Goal: Task Accomplishment & Management: Complete application form

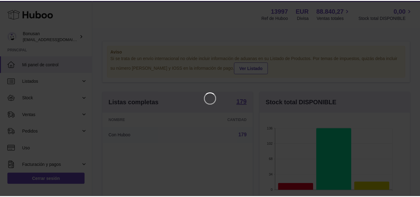
scroll to position [97, 152]
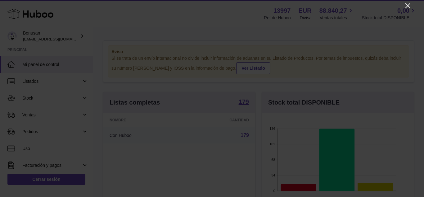
click at [406, 6] on icon "Close" at bounding box center [408, 5] width 7 height 7
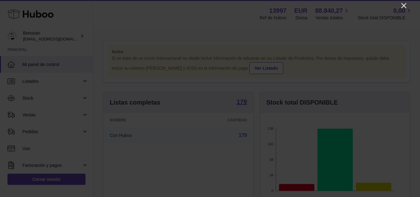
scroll to position [310641, 310588]
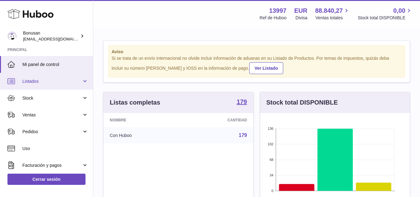
click at [29, 82] on span "Listados" at bounding box center [51, 81] width 59 height 6
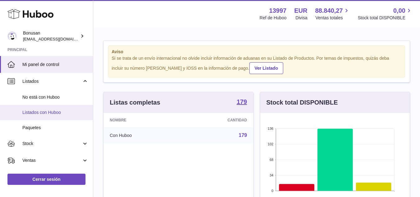
click at [27, 112] on span "Listados con Huboo" at bounding box center [55, 112] width 66 height 6
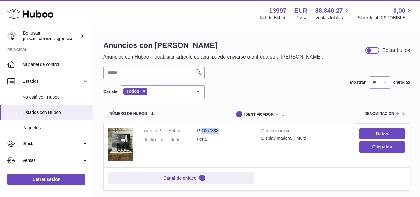
drag, startPoint x: 218, startPoint y: 130, endPoint x: 202, endPoint y: 131, distance: 16.5
click at [202, 131] on dd "P-1057388" at bounding box center [224, 131] width 55 height 6
copy dd "1057388"
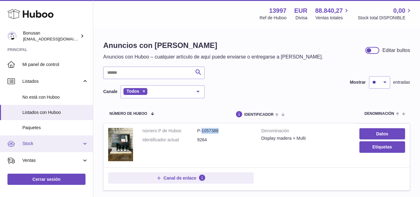
click at [29, 141] on span "Stock" at bounding box center [51, 143] width 59 height 6
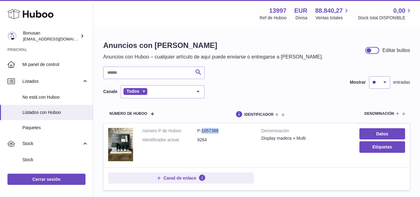
scroll to position [62, 0]
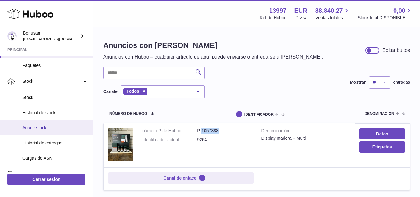
click at [34, 126] on span "Añadir stock" at bounding box center [55, 128] width 66 height 6
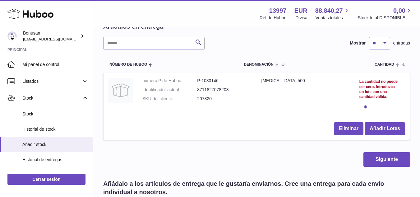
scroll to position [31, 0]
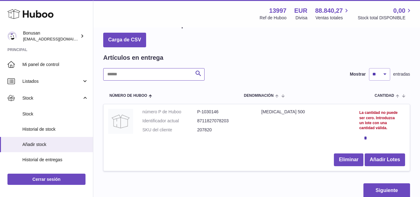
click at [121, 74] on input "text" at bounding box center [153, 74] width 101 height 12
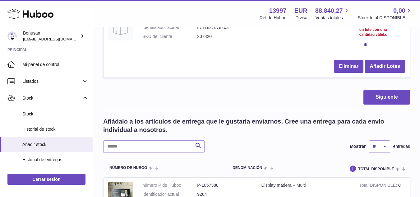
scroll to position [93, 0]
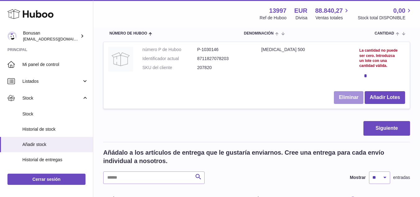
click at [349, 98] on button "Eliminar" at bounding box center [349, 97] width 30 height 13
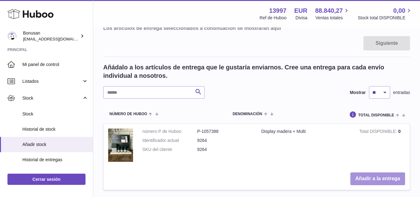
click at [377, 179] on button "Añadir a la entrega" at bounding box center [377, 178] width 55 height 13
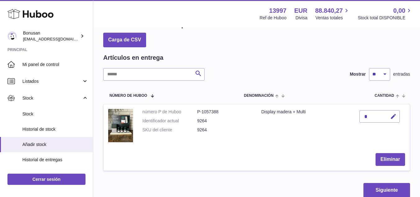
scroll to position [0, 0]
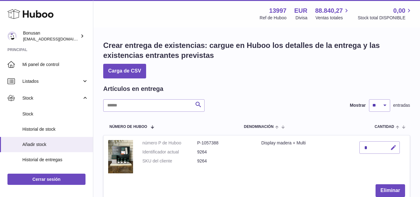
click at [392, 148] on icon "button" at bounding box center [393, 147] width 7 height 7
drag, startPoint x: 370, startPoint y: 146, endPoint x: 354, endPoint y: 148, distance: 16.5
click at [354, 148] on tr "número P de Huboo P-1057388 Identificador actual 9264 SKU del cliente 9264 Disp…" at bounding box center [256, 168] width 307 height 66
type input "***"
click at [391, 149] on icon "submit" at bounding box center [394, 147] width 6 height 6
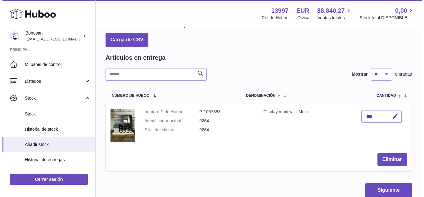
scroll to position [62, 0]
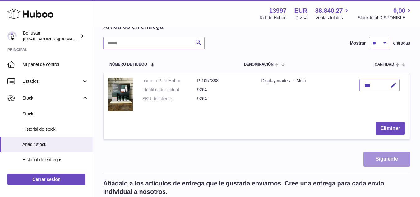
click at [388, 160] on button "Siguiente" at bounding box center [386, 159] width 47 height 15
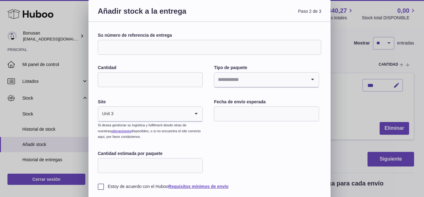
click at [152, 45] on input "Su número de referencia de entrega" at bounding box center [210, 47] width 224 height 15
type input "****"
click at [141, 79] on input "Cantidad" at bounding box center [150, 79] width 105 height 15
type input "***"
click at [232, 79] on input "Search for option" at bounding box center [260, 79] width 92 height 14
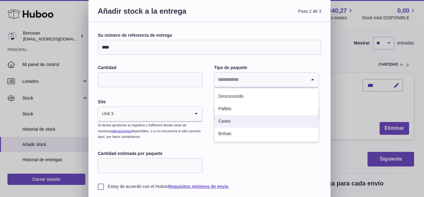
click at [227, 122] on li "Cases" at bounding box center [267, 121] width 104 height 12
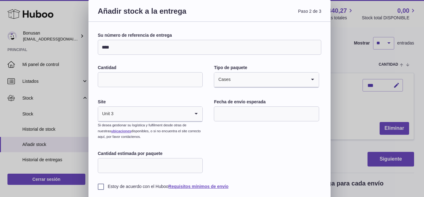
click at [248, 115] on input "text" at bounding box center [266, 113] width 105 height 15
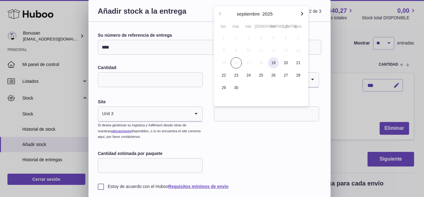
click at [273, 61] on span "19" at bounding box center [273, 62] width 11 height 11
type input "**********"
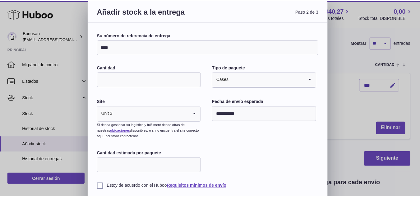
scroll to position [31, 0]
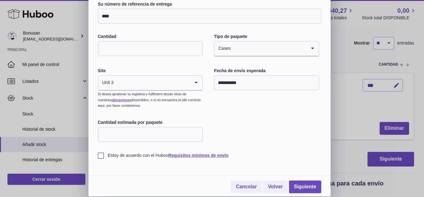
click at [104, 155] on label "Estoy de acuerdo con el Huboo Requisitos mínimos de envío" at bounding box center [210, 155] width 224 height 6
click at [305, 186] on link "Siguiente" at bounding box center [305, 186] width 32 height 13
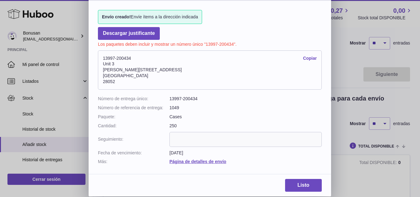
scroll to position [93, 0]
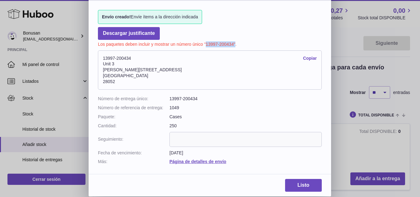
drag, startPoint x: 235, startPoint y: 44, endPoint x: 206, endPoint y: 44, distance: 28.6
click at [206, 44] on p "Los paquetes deben incluir y mostrar un número único "13997-200434"." at bounding box center [210, 43] width 224 height 7
copy p "13997-200434""
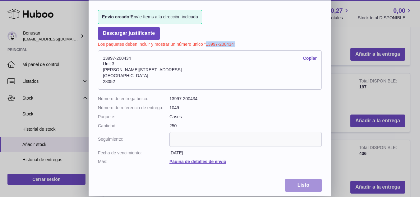
click at [306, 184] on link "Listo" at bounding box center [303, 185] width 37 height 13
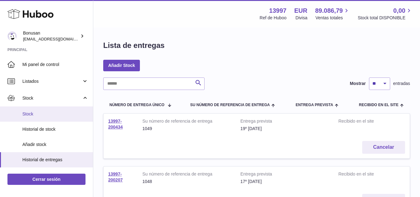
click at [26, 113] on span "Stock" at bounding box center [55, 114] width 66 height 6
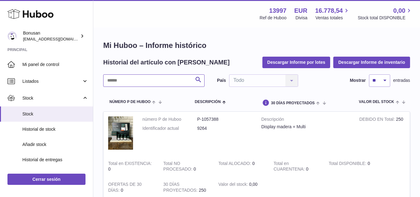
drag, startPoint x: 0, startPoint y: 0, endPoint x: 123, endPoint y: 82, distance: 147.7
click at [123, 82] on input "text" at bounding box center [153, 80] width 101 height 12
paste input "*******"
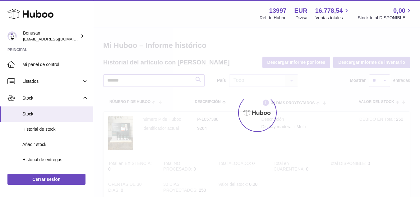
type input "*******"
